Goal: Check status: Check status

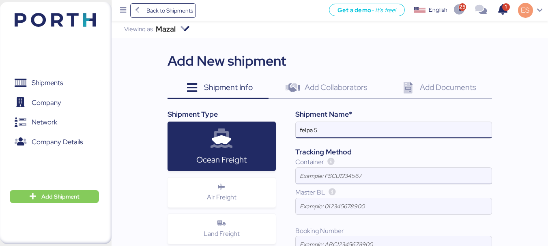
type input "felpa 5"
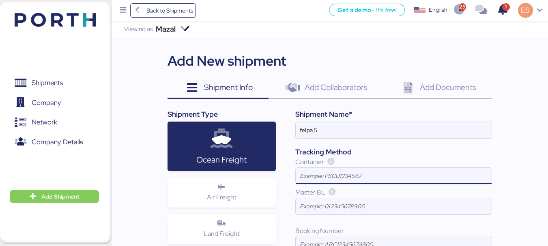
click at [321, 178] on input at bounding box center [394, 176] width 196 height 16
paste input "FFAU4034315"
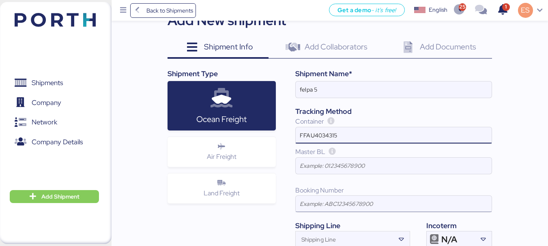
scroll to position [80, 0]
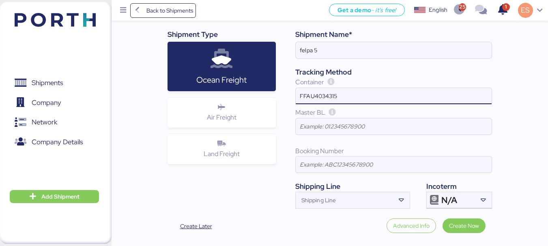
type input "FFAU4034315"
click at [465, 226] on span "Create Now" at bounding box center [464, 226] width 30 height 10
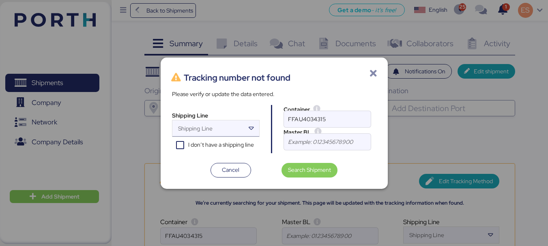
click at [251, 128] on icon at bounding box center [251, 129] width 8 height 8
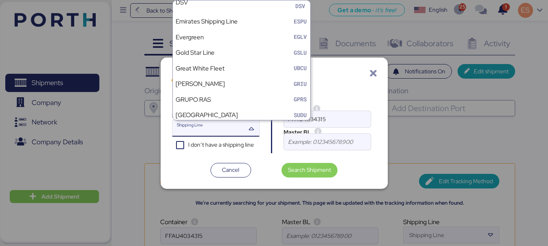
scroll to position [213, 0]
drag, startPoint x: 280, startPoint y: 23, endPoint x: 286, endPoint y: 49, distance: 27.4
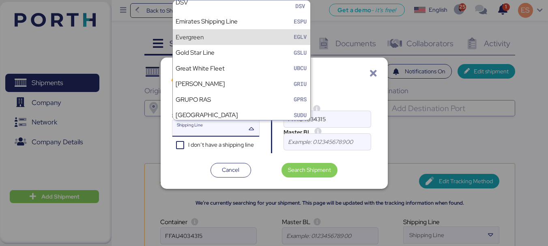
click at [293, 37] on div "EGLV" at bounding box center [300, 37] width 14 height 9
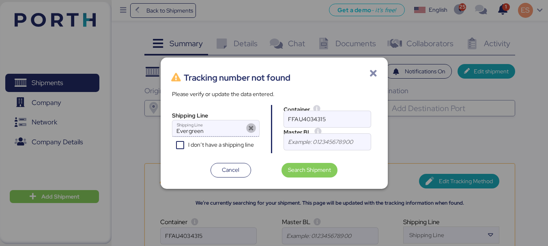
click at [210, 129] on input "Evergreen" at bounding box center [208, 128] width 72 height 16
click at [304, 170] on span "Search Shipment" at bounding box center [309, 170] width 43 height 10
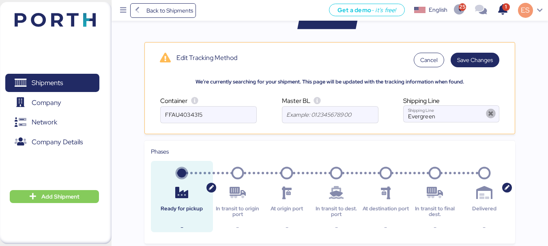
scroll to position [122, 0]
click at [490, 112] on icon at bounding box center [491, 114] width 10 height 10
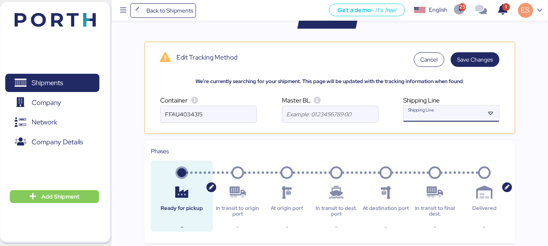
click at [440, 115] on input "Shipping Line" at bounding box center [444, 116] width 81 height 10
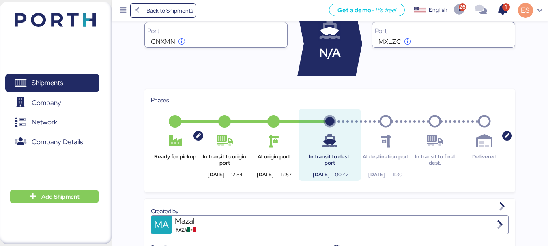
scroll to position [88, 0]
